Goal: Contribute content

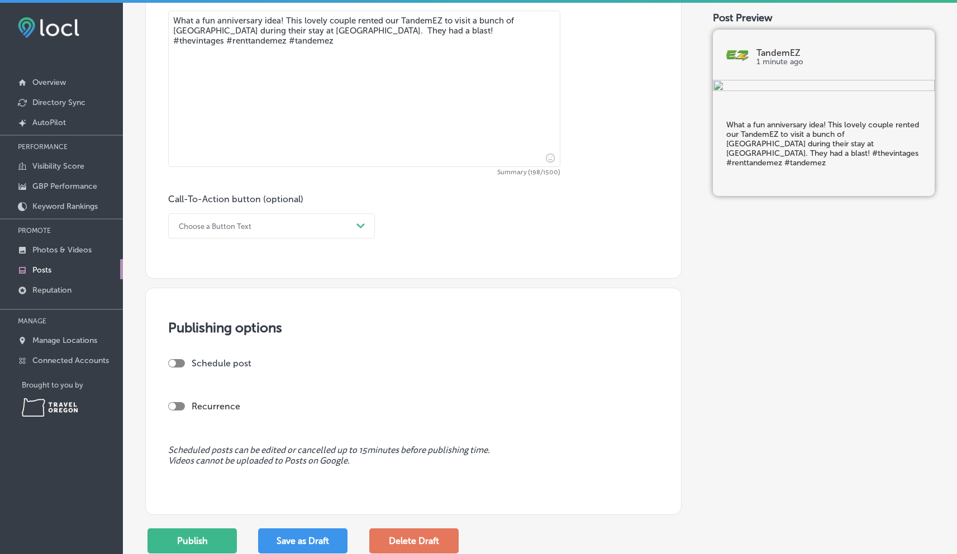
scroll to position [619, 0]
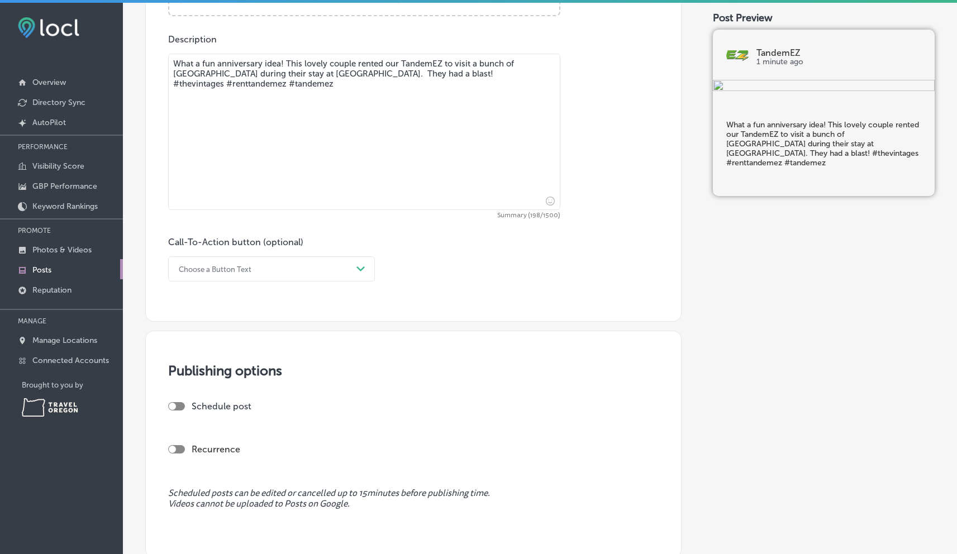
click at [359, 267] on polygon at bounding box center [360, 268] width 8 height 5
click at [210, 369] on div "Learn more" at bounding box center [271, 372] width 207 height 20
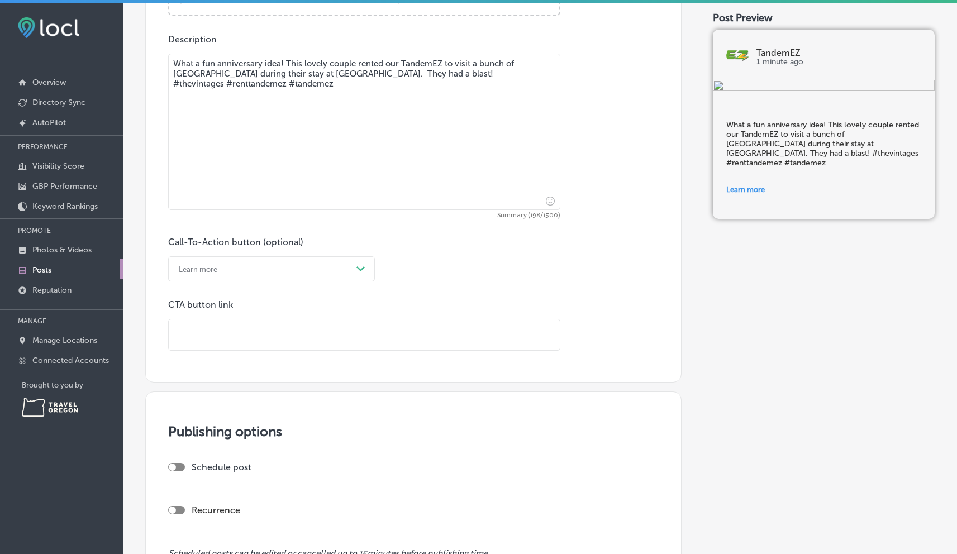
click at [202, 334] on input "text" at bounding box center [364, 335] width 391 height 31
click at [435, 278] on div "Call-To-Action button (optional) Learn more Path Created with Sketch. CTA butto…" at bounding box center [413, 294] width 491 height 114
paste input "[URL][DOMAIN_NAME][US_STATE]"
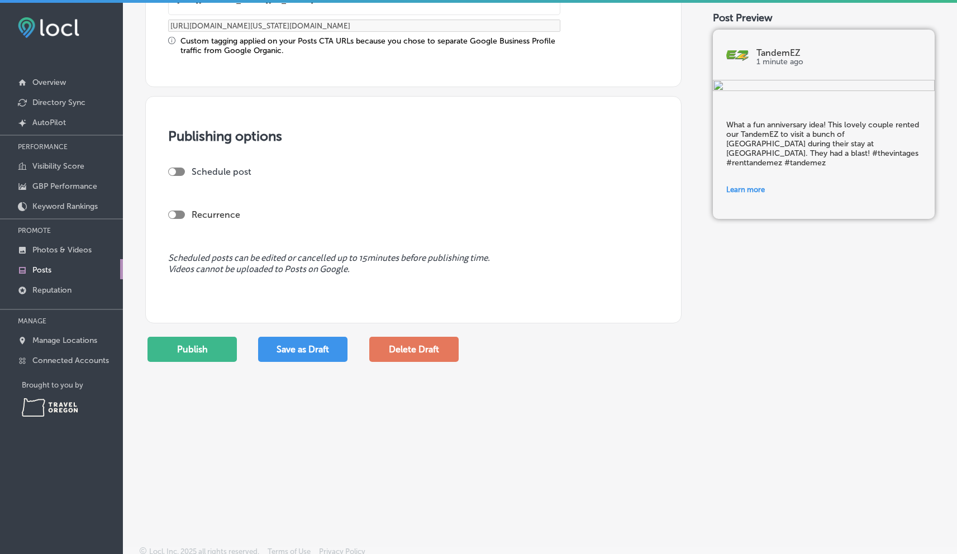
scroll to position [958, 0]
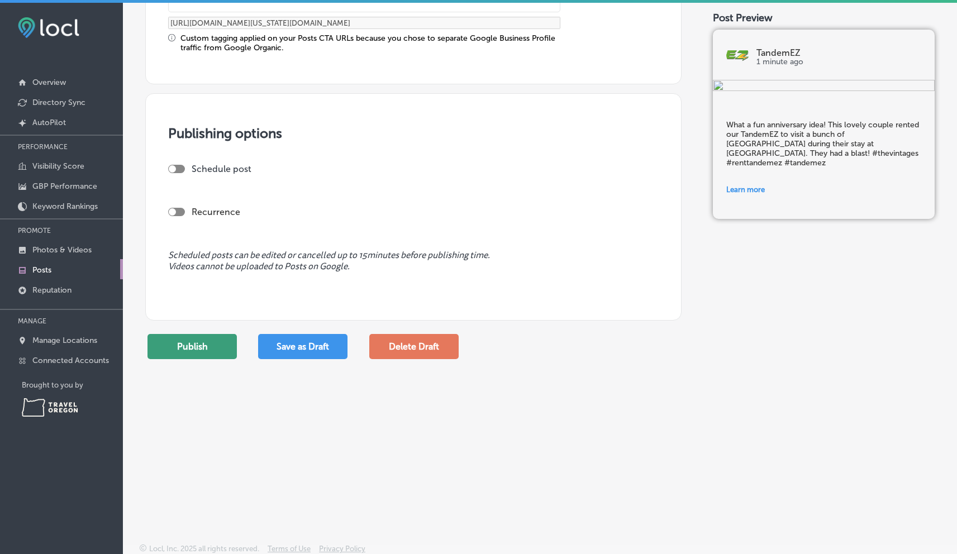
type input "[URL][DOMAIN_NAME][US_STATE]"
click at [198, 349] on button "Publish" at bounding box center [191, 346] width 89 height 25
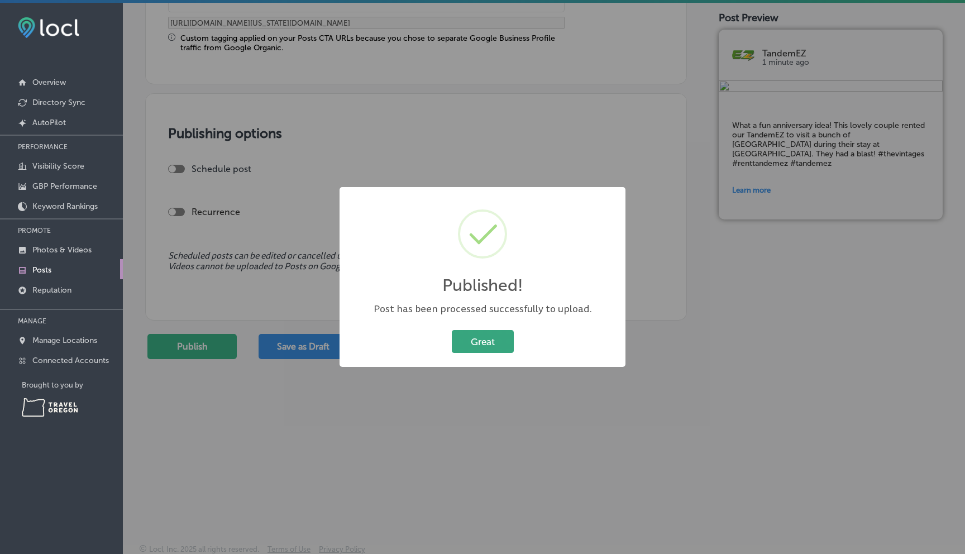
click at [496, 342] on button "Great" at bounding box center [483, 341] width 62 height 23
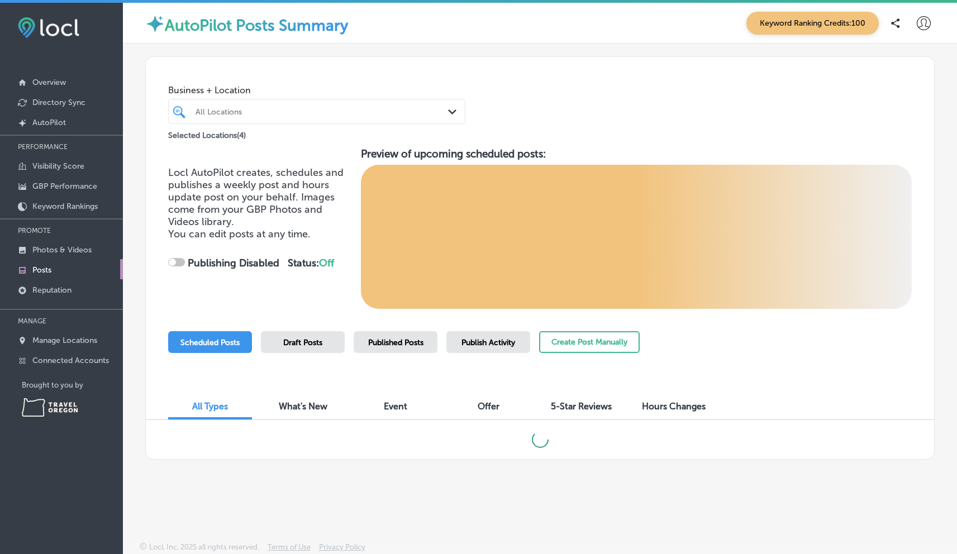
checkbox input "true"
